Goal: Task Accomplishment & Management: Manage account settings

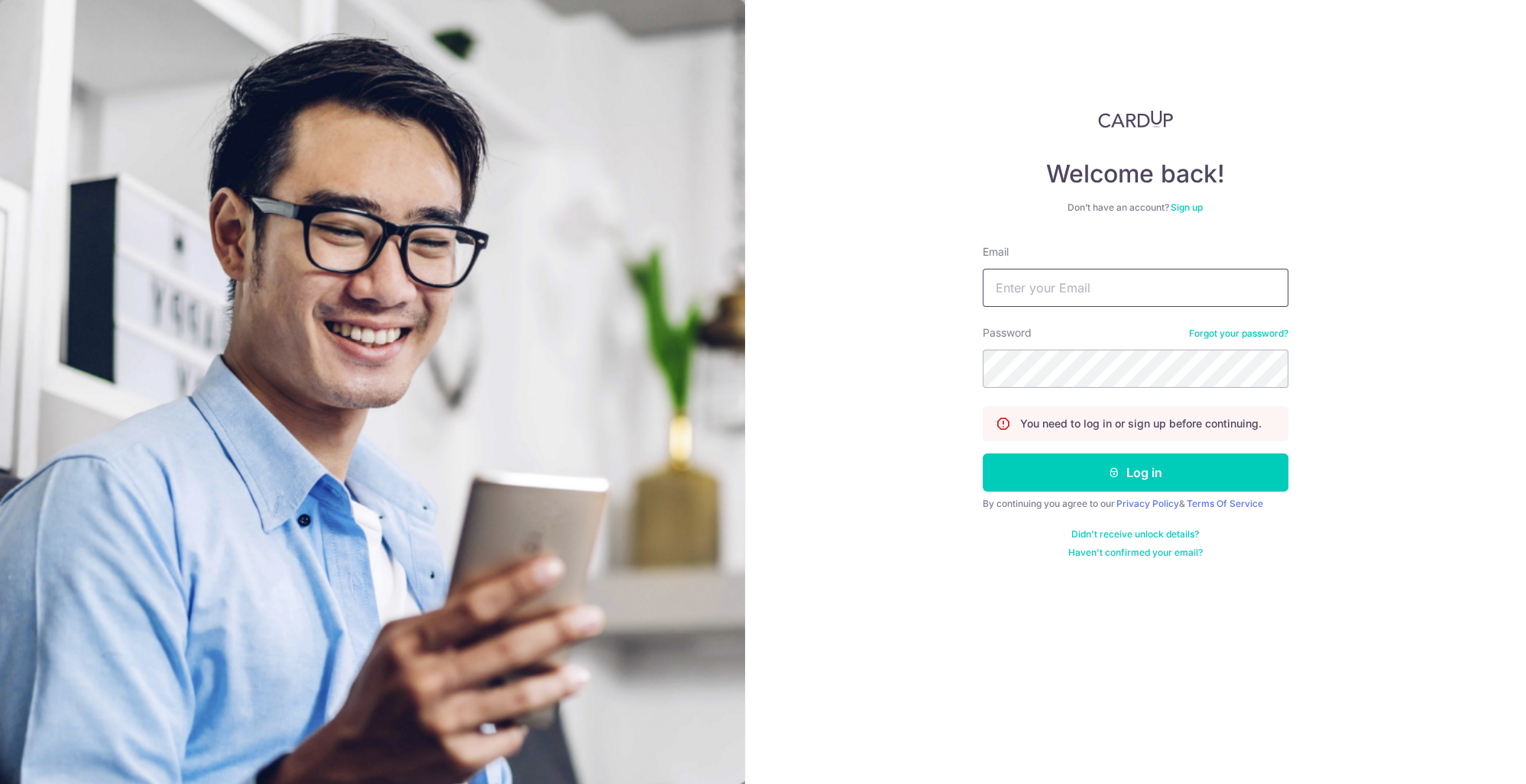
click at [1142, 292] on input "Email" at bounding box center [1134, 288] width 305 height 38
type input "[EMAIL_ADDRESS][DOMAIN_NAME]"
click at [982, 453] on button "Log in" at bounding box center [1134, 472] width 305 height 38
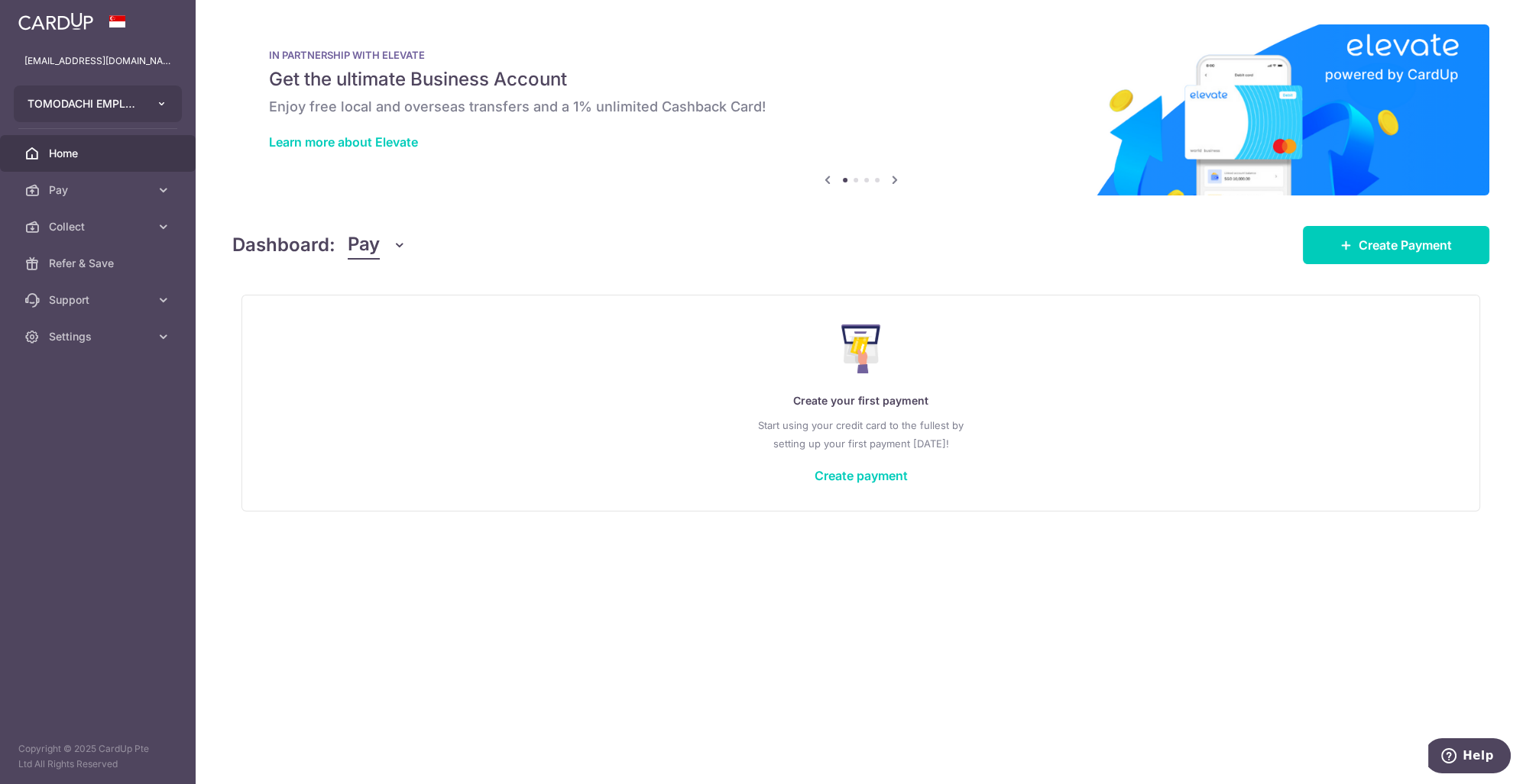
click at [95, 107] on span "TOMODACHI EMPLOYMENT PTE. LTD." at bounding box center [84, 104] width 113 height 15
click at [118, 337] on span "Settings" at bounding box center [99, 336] width 101 height 15
click at [105, 233] on span "Collect" at bounding box center [99, 227] width 101 height 15
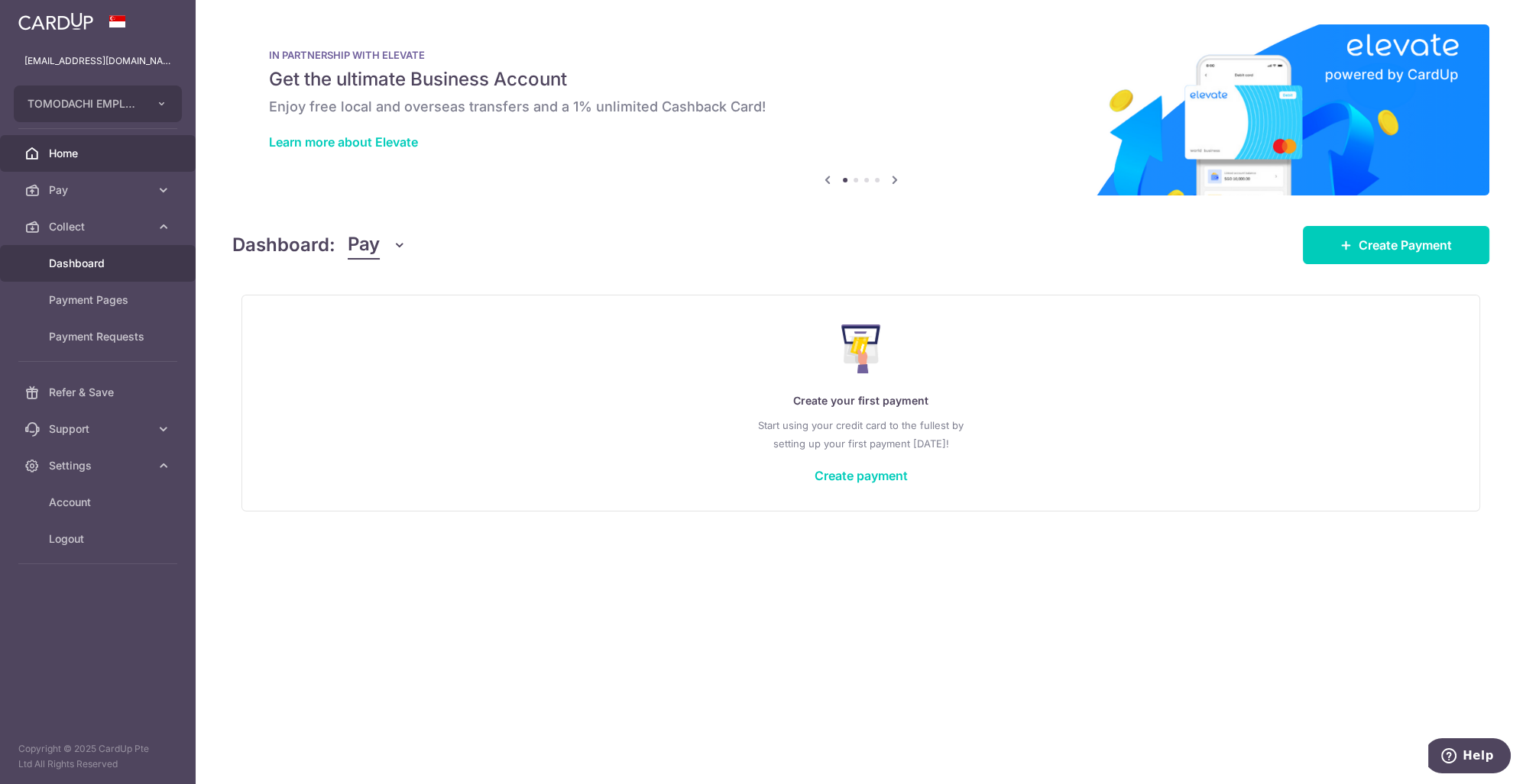
click at [103, 251] on link "Dashboard" at bounding box center [98, 263] width 196 height 37
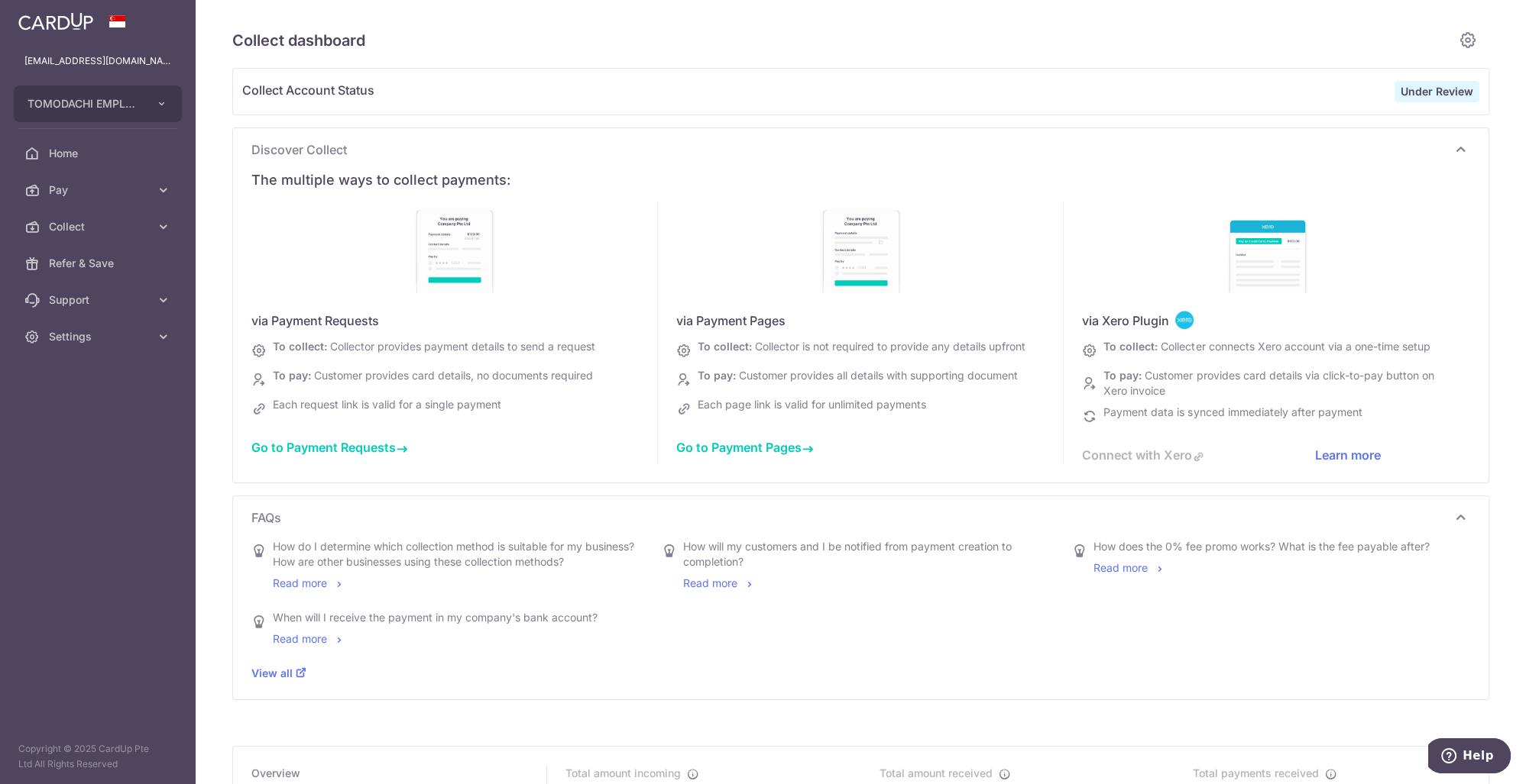
click at [1437, 84] on div "Under Review" at bounding box center [1437, 91] width 85 height 22
click at [1436, 84] on div "Under Review" at bounding box center [1437, 91] width 85 height 22
click at [1434, 87] on strong "Under Review" at bounding box center [1437, 91] width 72 height 13
click at [1432, 91] on strong "Under Review" at bounding box center [1437, 91] width 72 height 13
click at [1137, 463] on div "Connect with Xero" at bounding box center [1198, 454] width 233 height 18
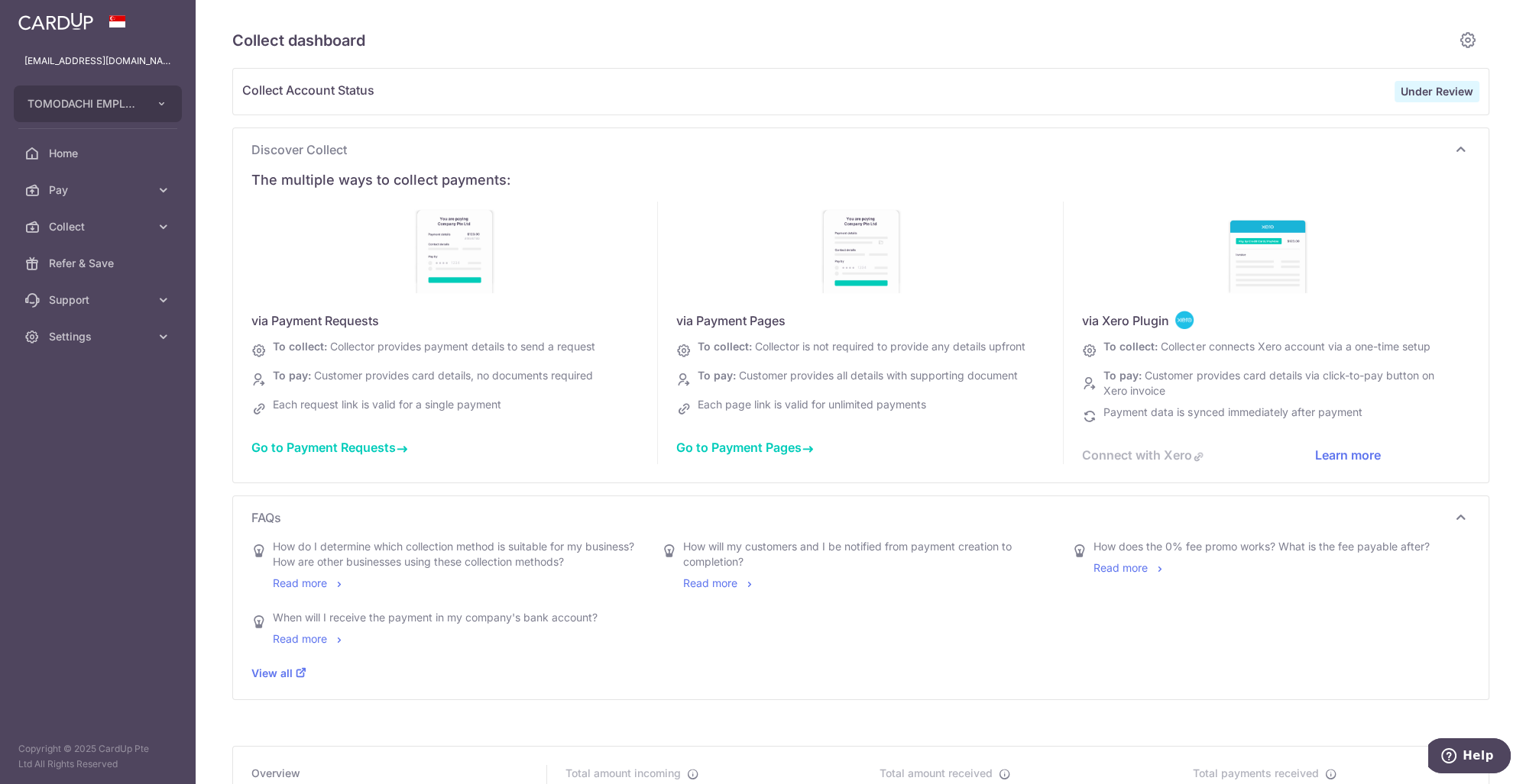
click at [1342, 463] on link "Learn more" at bounding box center [1347, 455] width 66 height 15
type input "[DATE]"
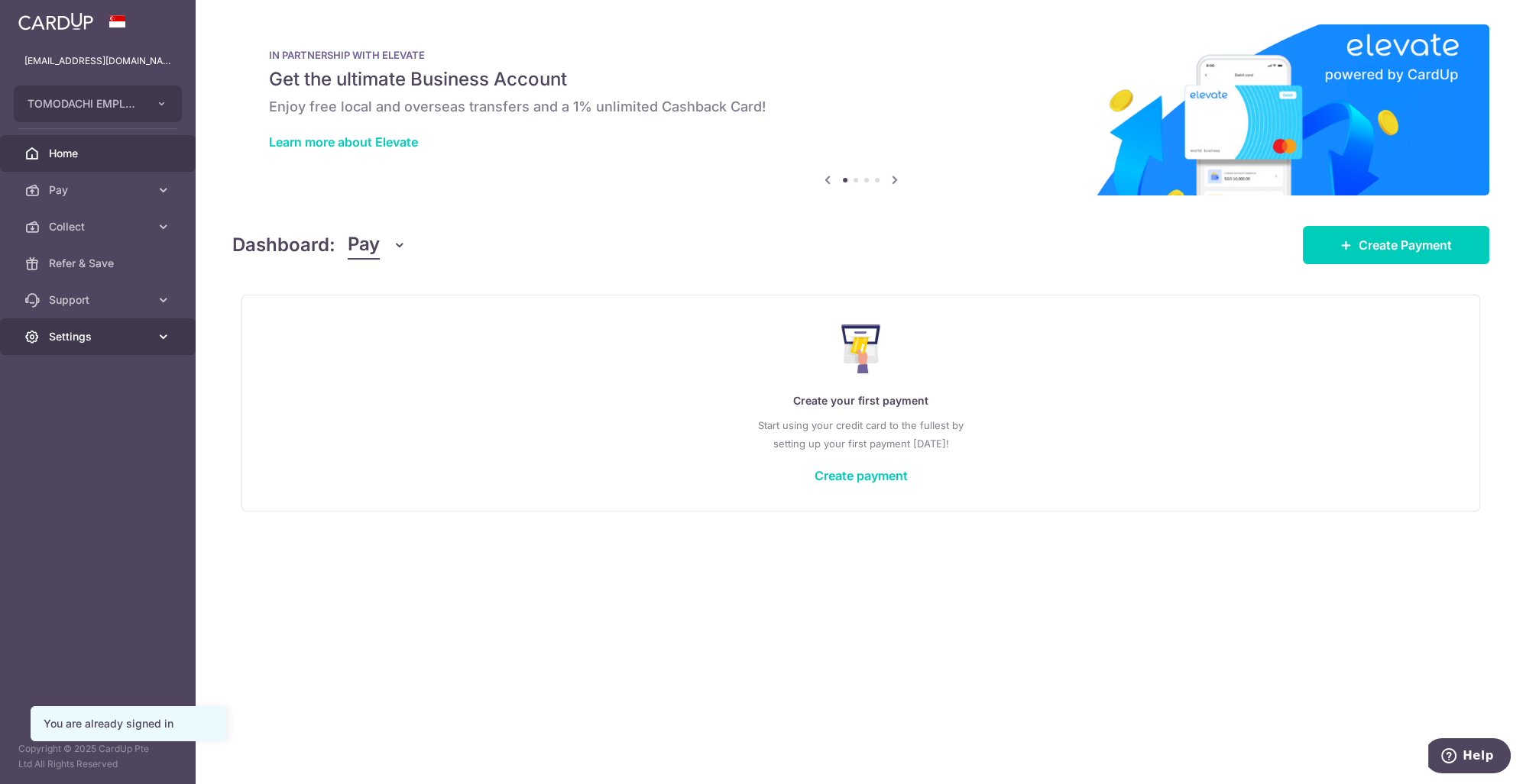
click at [94, 353] on aside "info@tomodachiemployment.com TOMODACHI EMPLOYMENT PTE. LTD. Add new company TOM…" at bounding box center [98, 392] width 196 height 784
click at [101, 344] on span "Settings" at bounding box center [99, 336] width 101 height 15
click at [108, 374] on span "Account" at bounding box center [99, 373] width 101 height 15
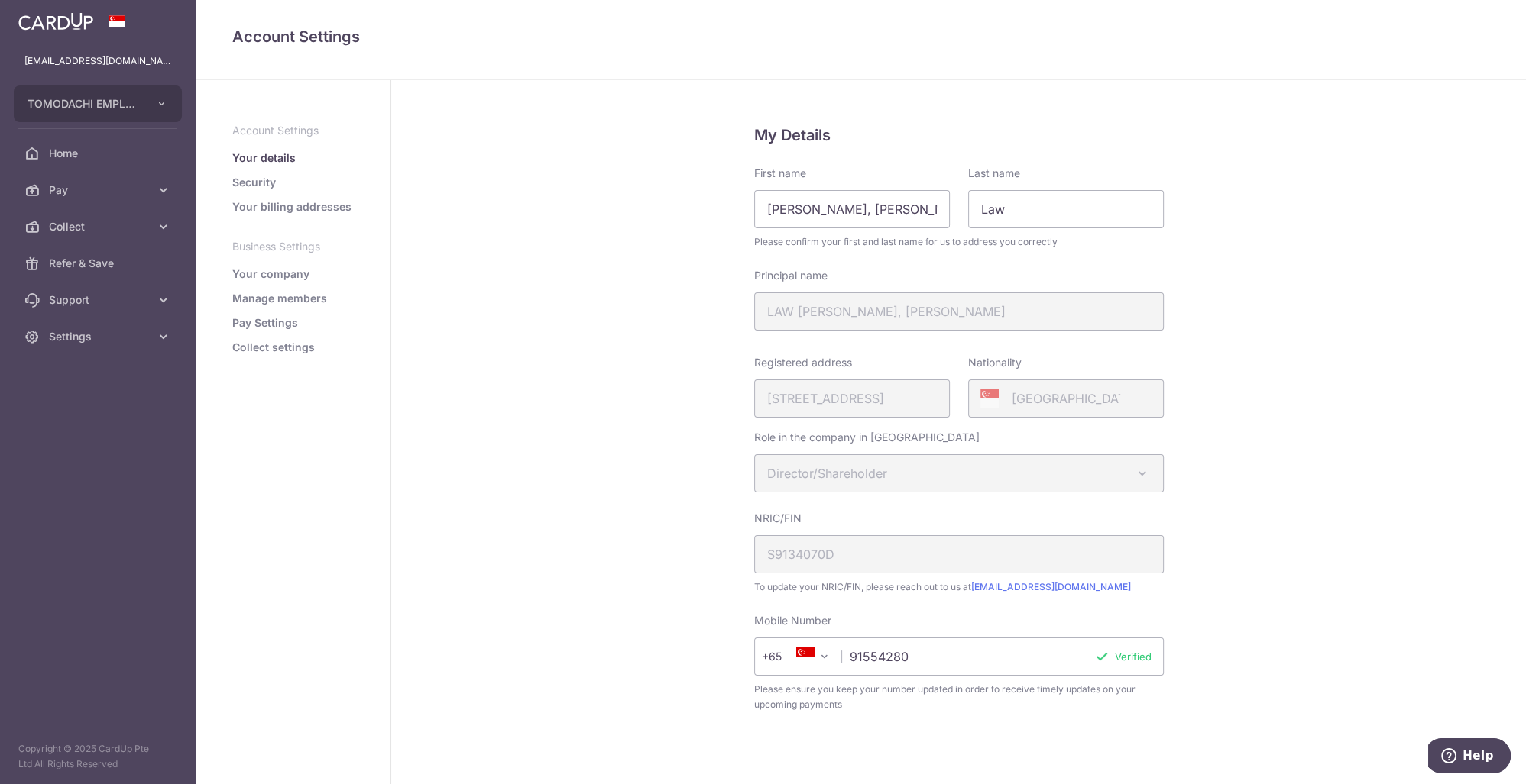
click at [289, 274] on link "Your company" at bounding box center [270, 274] width 77 height 15
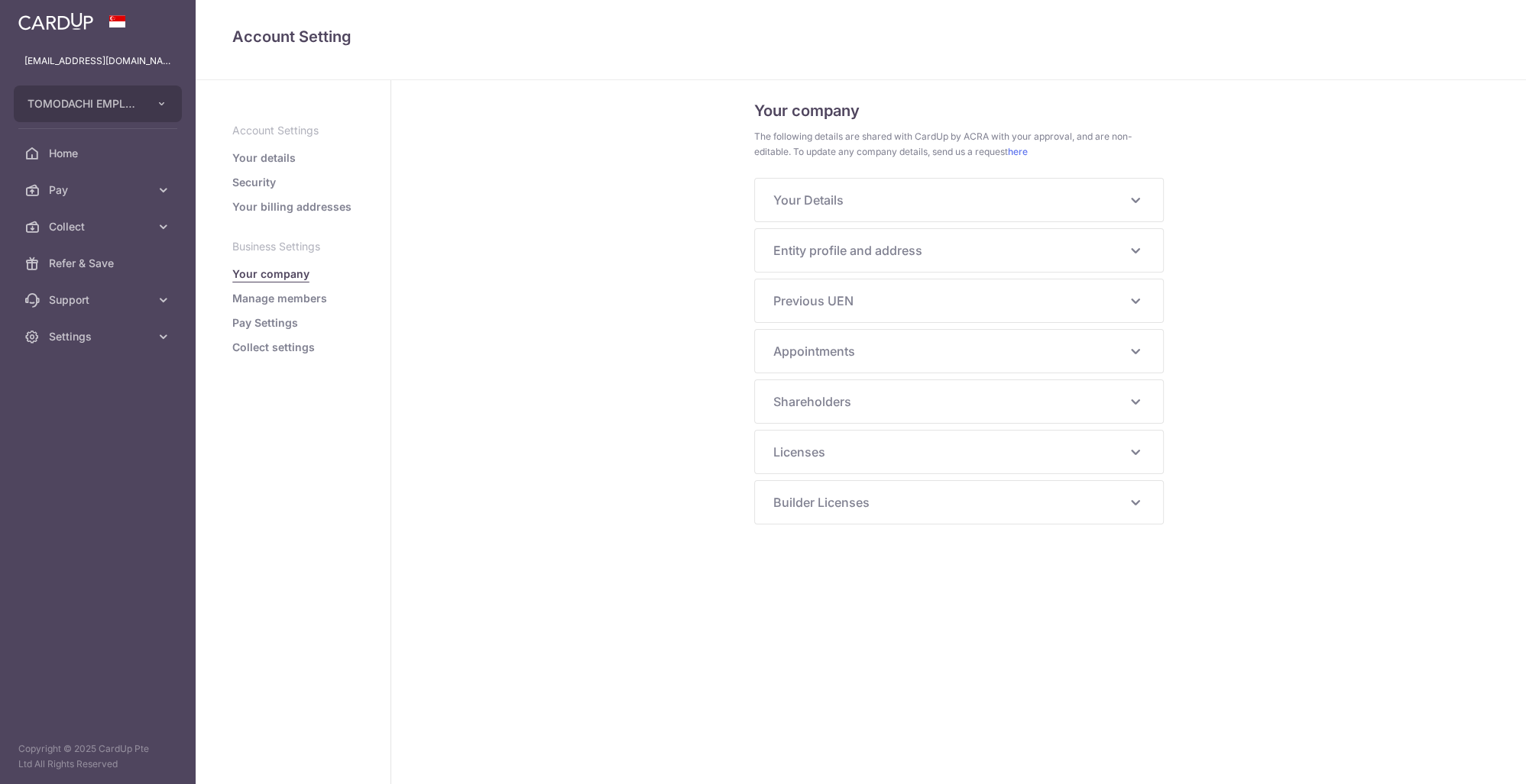
click at [268, 326] on link "Pay Settings" at bounding box center [264, 323] width 66 height 15
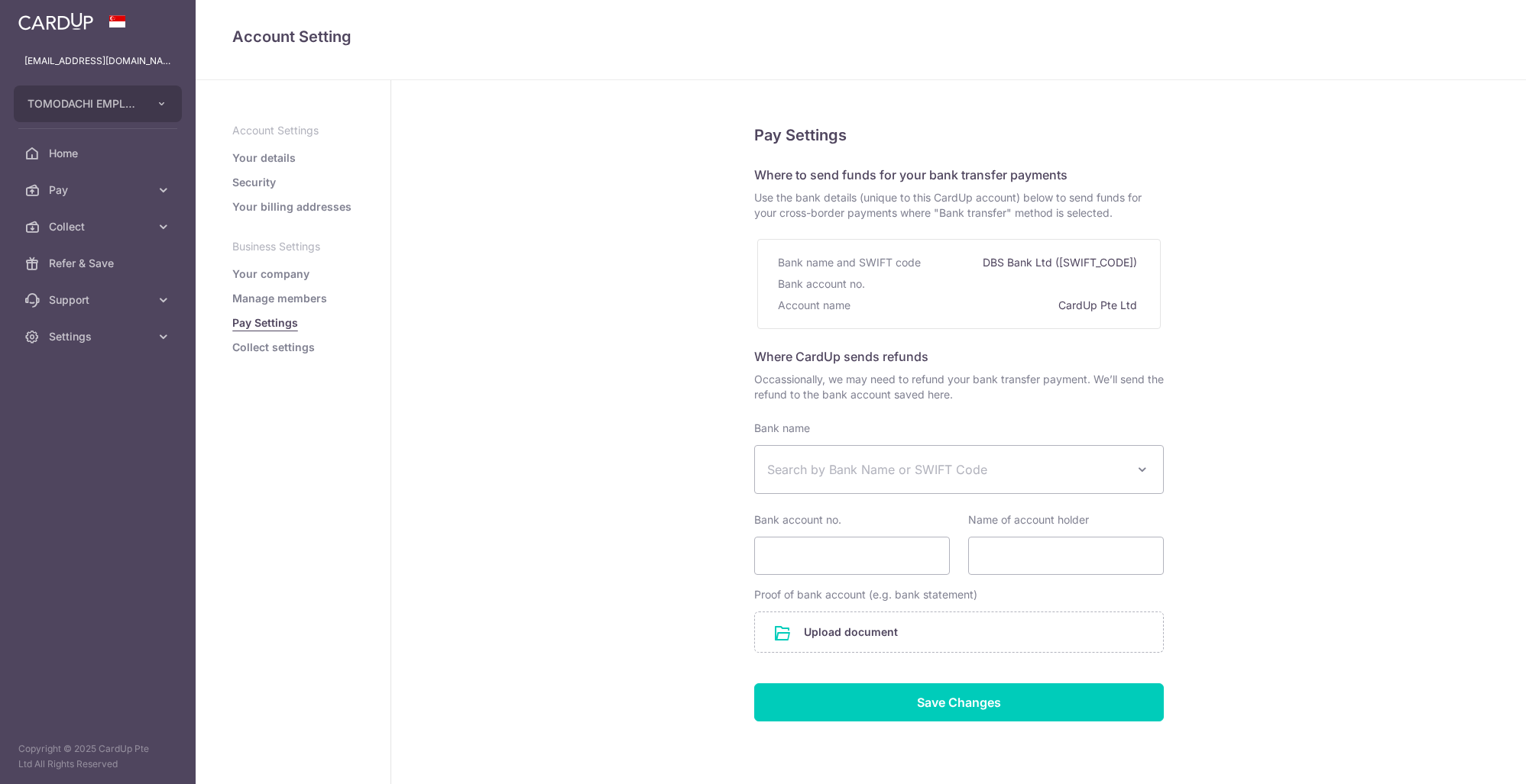
select select
click at [928, 463] on span "Search by Bank Name or SWIFT Code" at bounding box center [947, 469] width 359 height 18
click at [922, 461] on span "Search by Bank Name or SWIFT Code" at bounding box center [947, 469] width 359 height 18
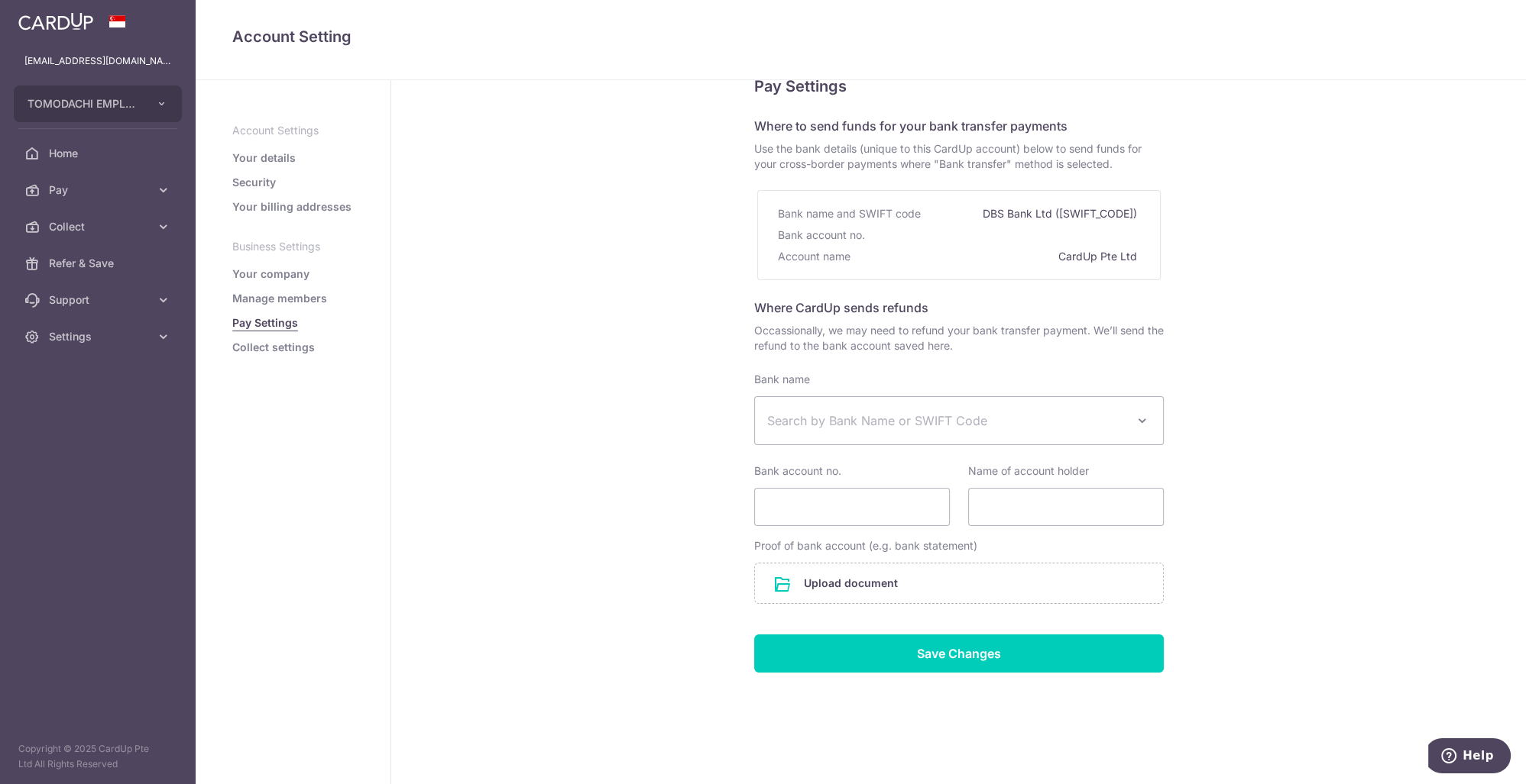
scroll to position [50, 0]
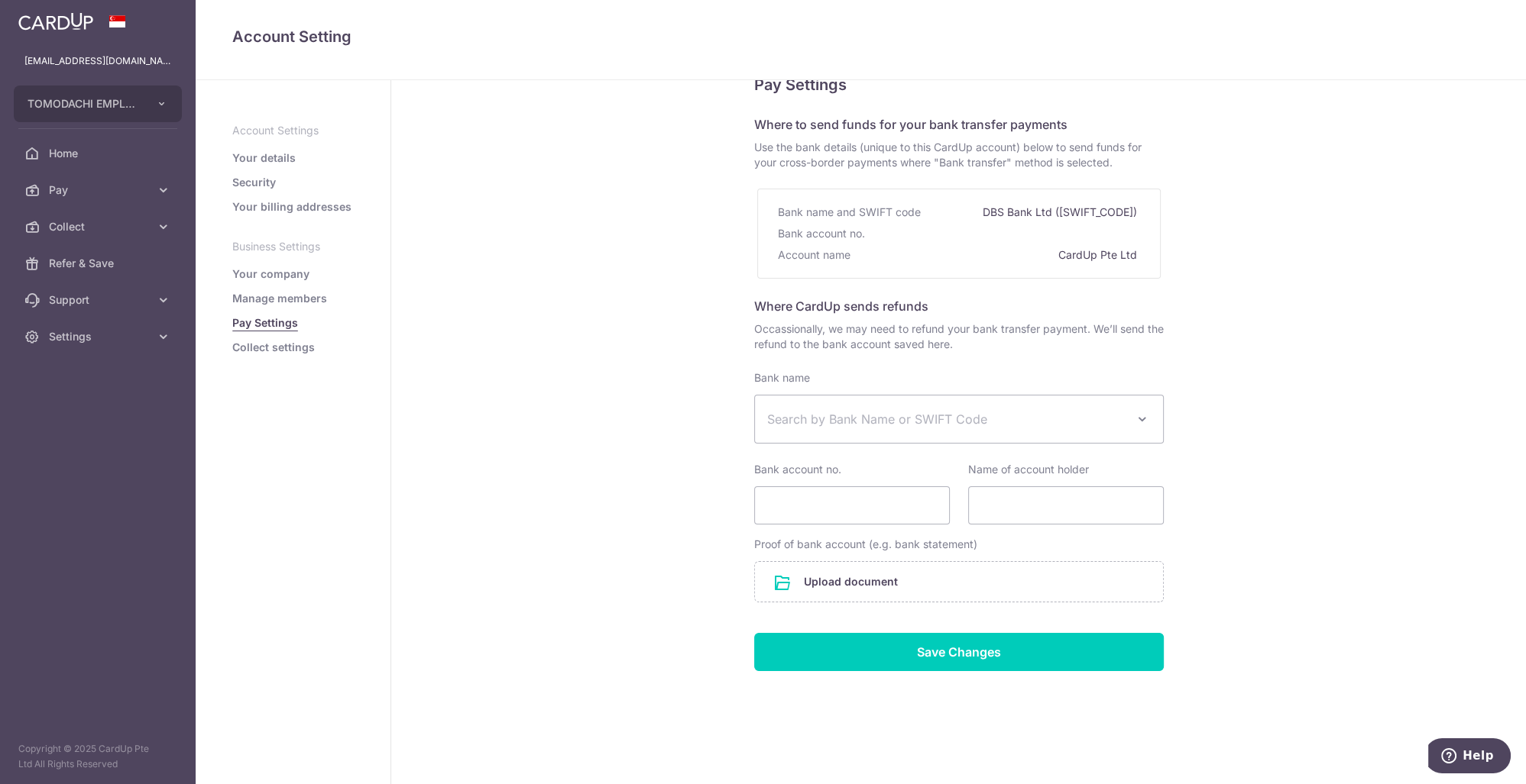
click at [287, 354] on link "Collect settings" at bounding box center [273, 348] width 83 height 15
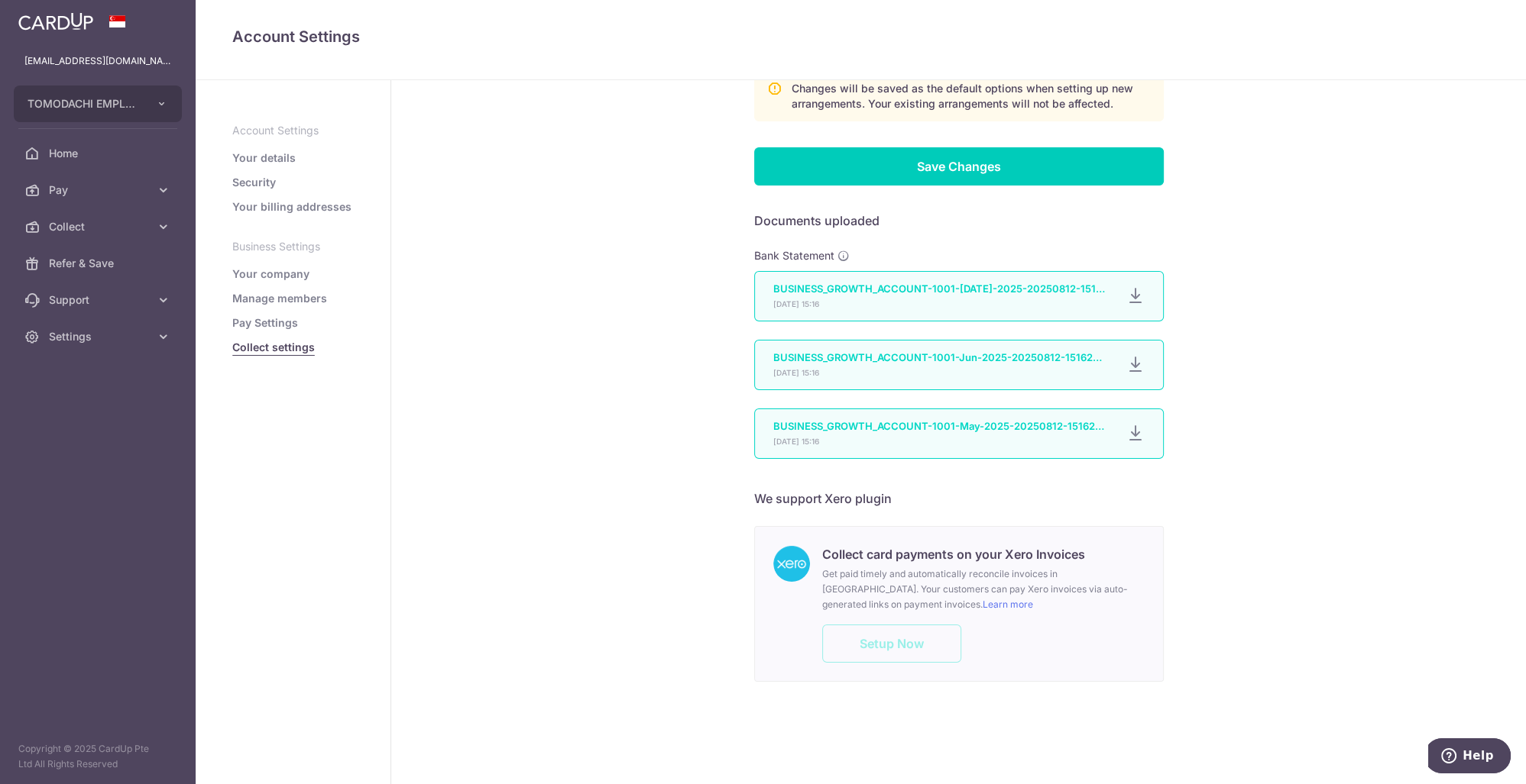
scroll to position [807, 0]
click at [906, 646] on div "Collect card payments on your Xero Invoices Get paid timely and automatically r…" at bounding box center [983, 604] width 322 height 118
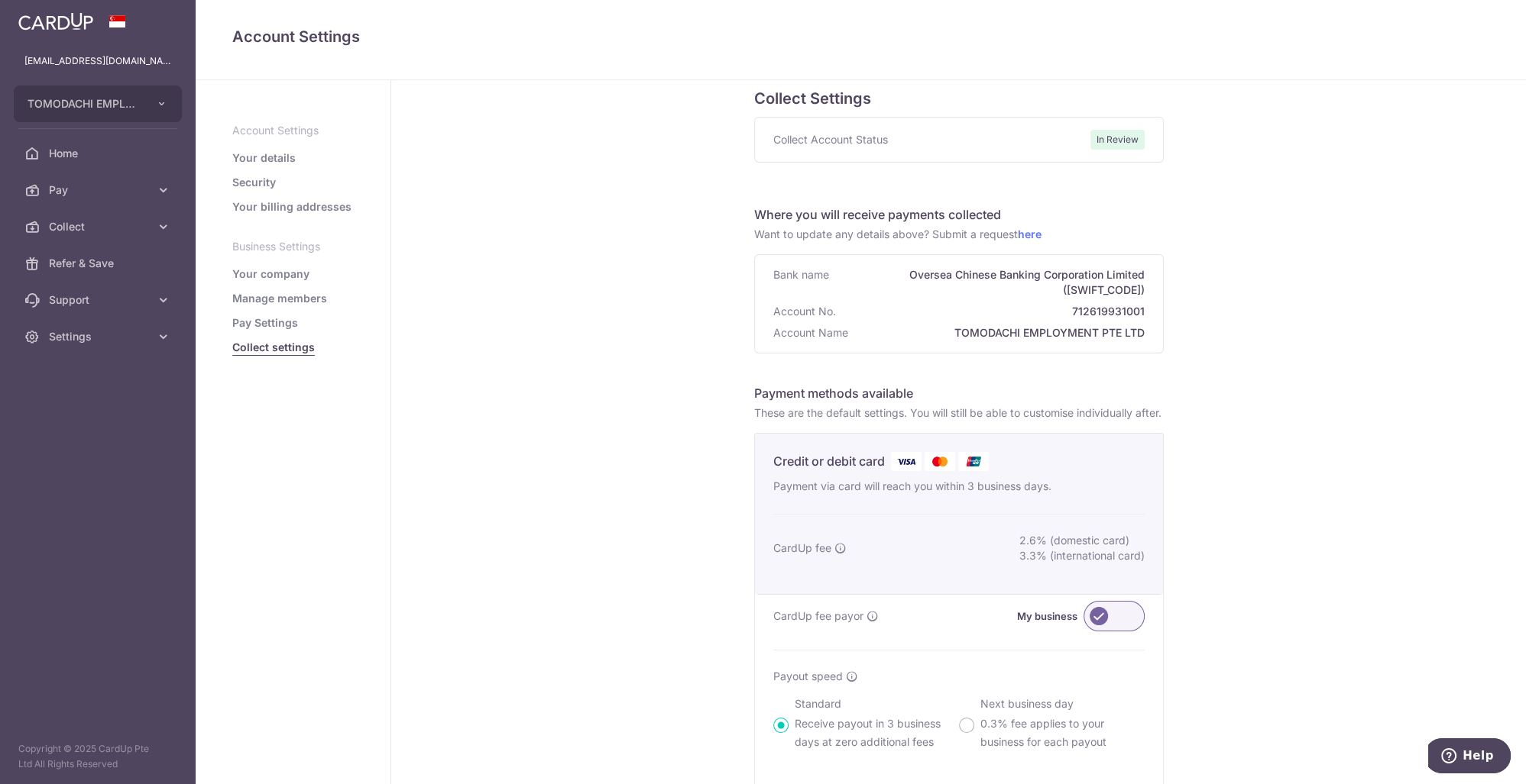
scroll to position [0, 0]
